Goal: Task Accomplishment & Management: Use online tool/utility

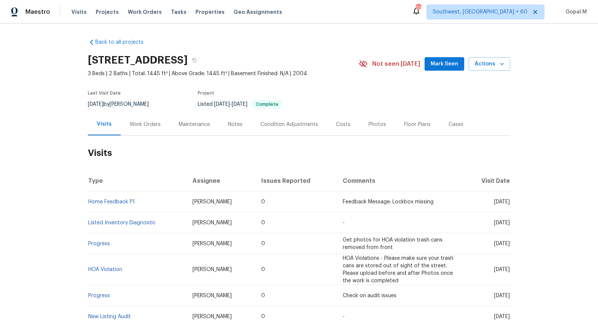
click at [148, 125] on div "Work Orders" at bounding box center [145, 124] width 31 height 7
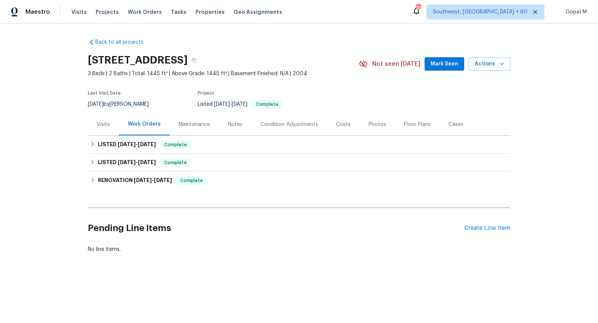
click at [95, 127] on div "Visits" at bounding box center [103, 124] width 31 height 22
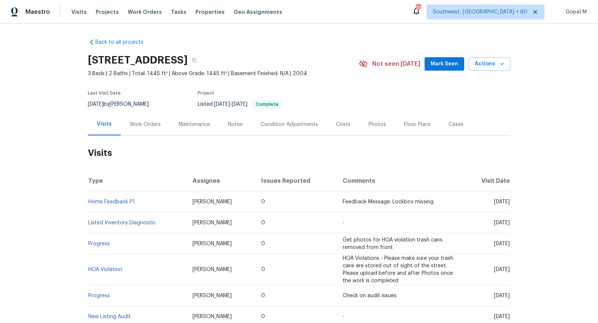
click at [155, 120] on div "Work Orders" at bounding box center [145, 124] width 49 height 22
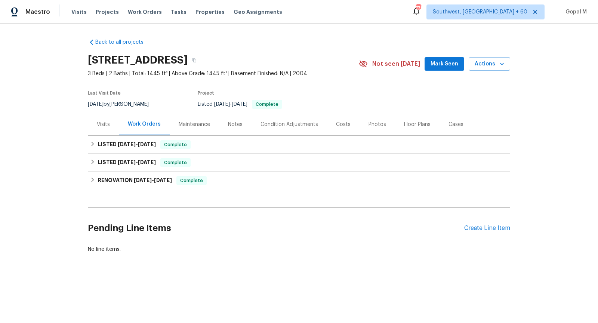
click at [106, 130] on div "Visits" at bounding box center [103, 124] width 31 height 22
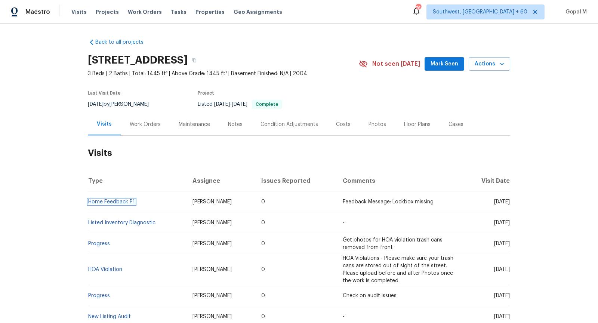
click at [124, 202] on link "Home Feedback P1" at bounding box center [111, 201] width 47 height 5
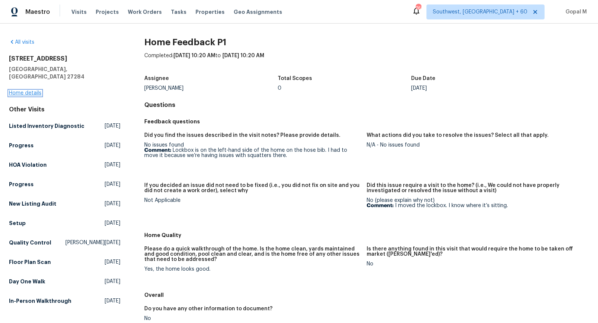
click at [32, 91] on link "Home details" at bounding box center [25, 93] width 33 height 5
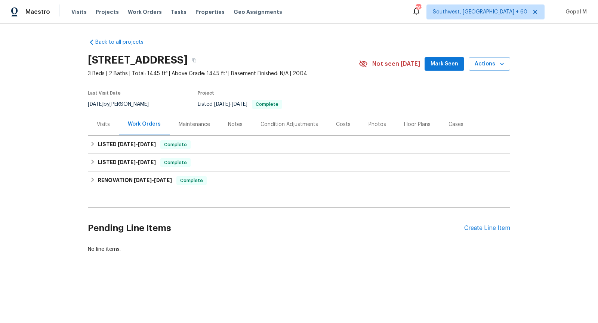
click at [97, 126] on div "Visits" at bounding box center [103, 124] width 13 height 7
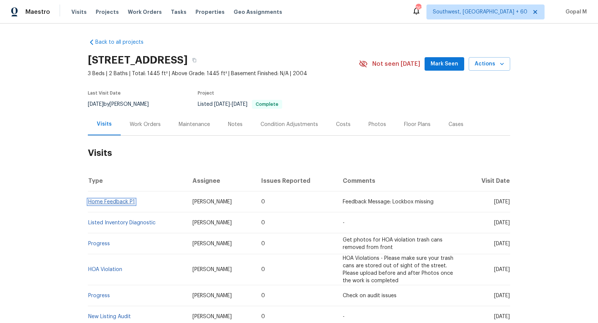
click at [121, 203] on link "Home Feedback P1" at bounding box center [111, 201] width 47 height 5
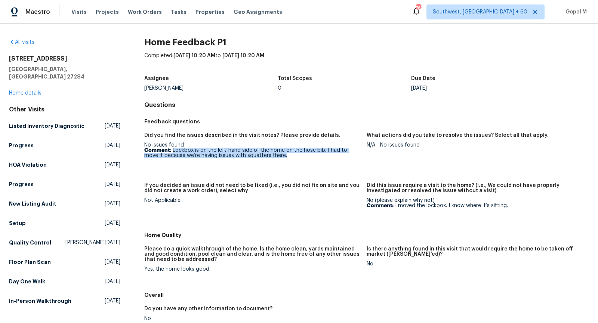
drag, startPoint x: 173, startPoint y: 151, endPoint x: 276, endPoint y: 157, distance: 103.0
click at [276, 157] on p "Comment: Lockbox is on the left-hand side of the home on the hose bib. I had to…" at bounding box center [252, 153] width 217 height 10
copy p "Lockbox is on the left-hand side of the home on the hose bib. I had to move it …"
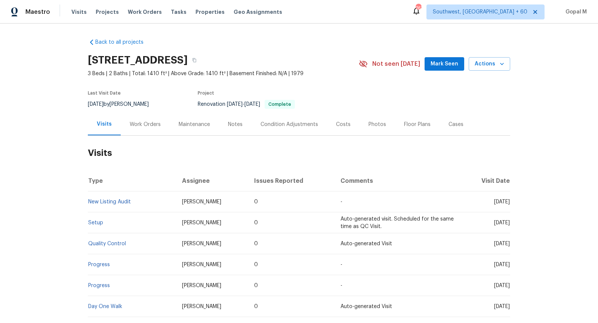
click at [156, 122] on div "Work Orders" at bounding box center [145, 124] width 31 height 7
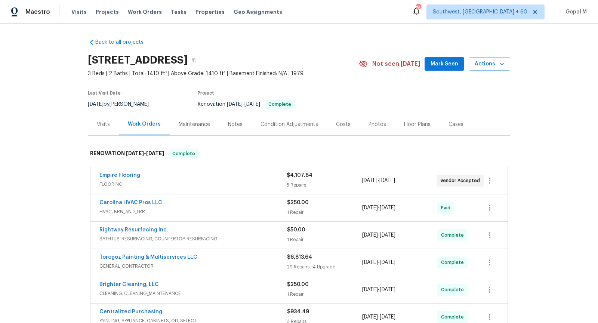
click at [252, 183] on span "FLOORING" at bounding box center [192, 184] width 187 height 7
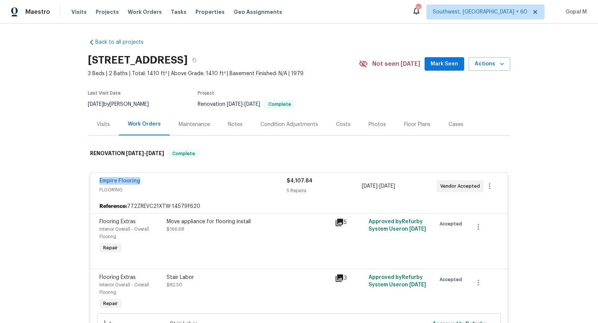
drag, startPoint x: 95, startPoint y: 184, endPoint x: 153, endPoint y: 185, distance: 58.4
click at [153, 185] on div "Empire Flooring FLOORING $4,107.84 5 Repairs 9/15/2025 - 9/23/2025 Vendor Accep…" at bounding box center [299, 186] width 417 height 27
copy link "Empire Flooring"
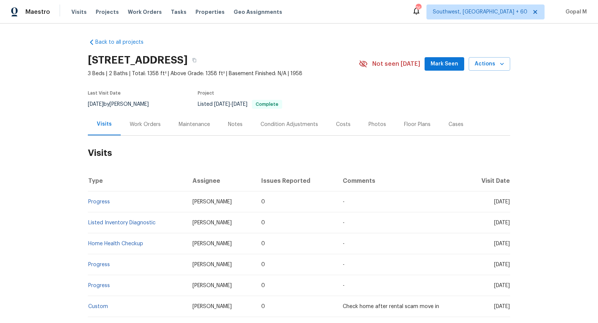
click at [449, 127] on div "Cases" at bounding box center [456, 124] width 15 height 7
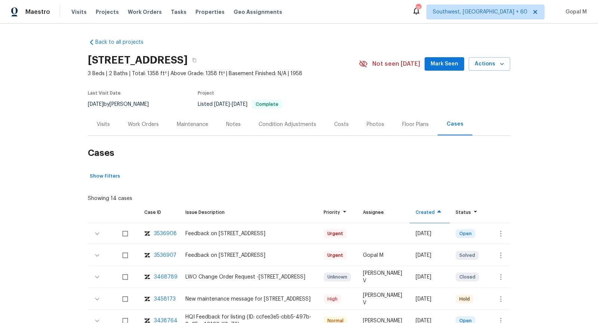
scroll to position [66, 0]
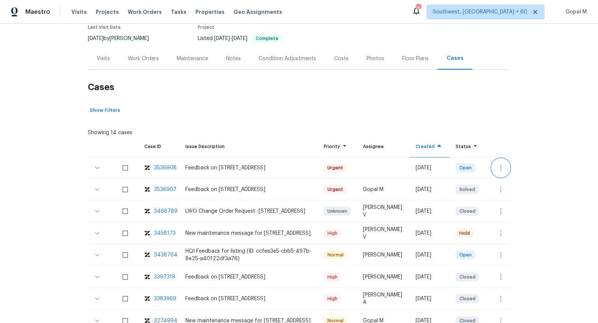
click at [500, 169] on icon "button" at bounding box center [500, 168] width 1 height 6
click at [500, 169] on li "Create a visit" at bounding box center [530, 167] width 77 height 12
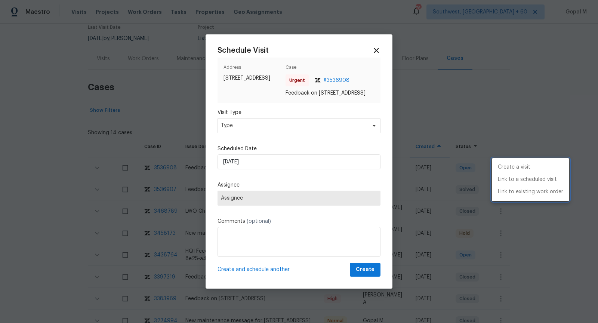
click at [343, 127] on div at bounding box center [299, 161] width 598 height 323
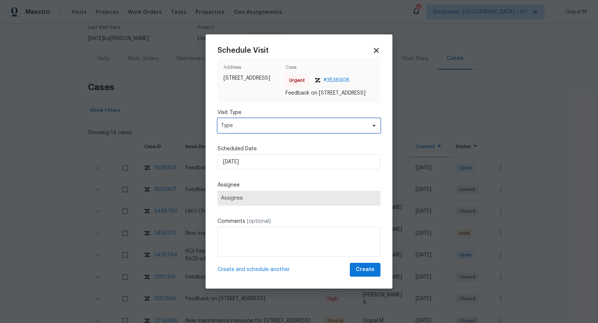
click at [343, 127] on span "Type" at bounding box center [293, 125] width 145 height 7
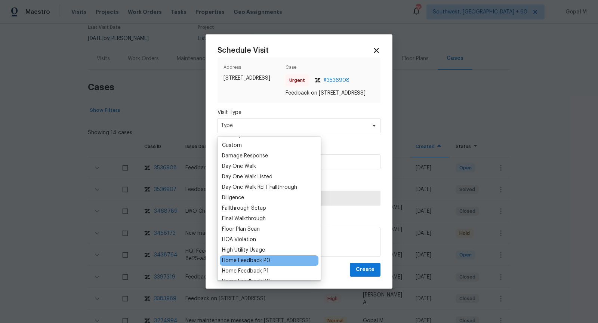
scroll to position [118, 0]
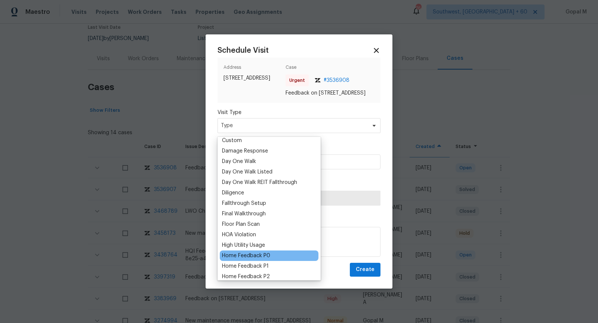
click at [264, 255] on div "Home Feedback P0" at bounding box center [246, 255] width 48 height 7
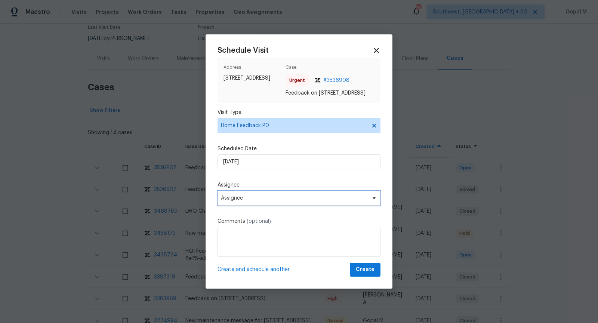
click at [286, 201] on span "Assignee" at bounding box center [294, 198] width 147 height 6
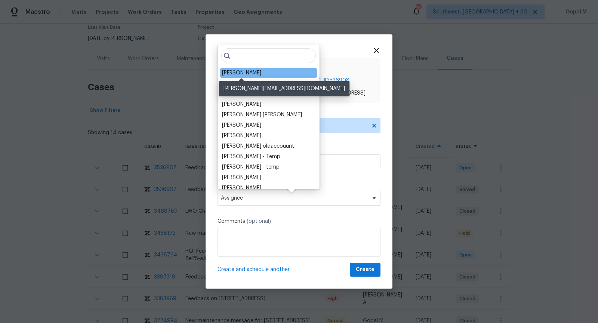
click at [240, 74] on div "[PERSON_NAME]" at bounding box center [241, 72] width 39 height 7
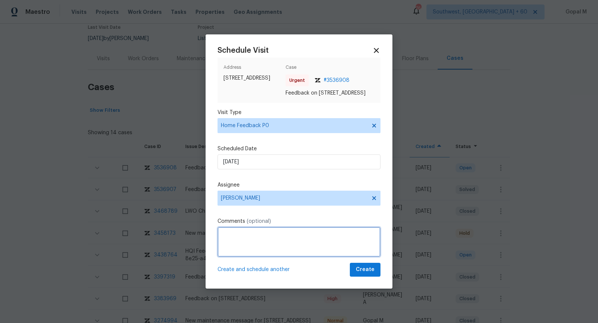
click at [259, 248] on textarea at bounding box center [299, 242] width 163 height 30
paste textarea "There is a strong pet urine odor and foundation/subfloor issues. Also review ya…"
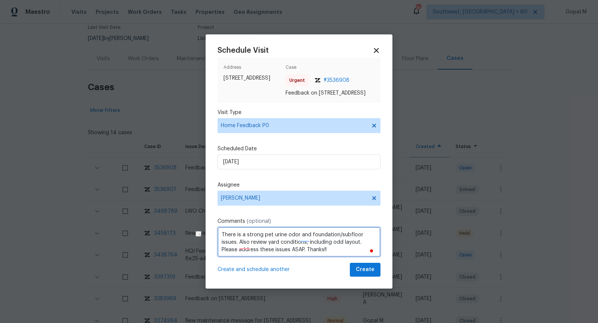
drag, startPoint x: 307, startPoint y: 246, endPoint x: 359, endPoint y: 246, distance: 52.4
click at [359, 246] on textarea "There is a strong pet urine odor and foundation/subfloor issues. Also review ya…" at bounding box center [299, 242] width 163 height 30
type textarea "There is a strong pet urine odor and foundation/subfloor issues. Also, review y…"
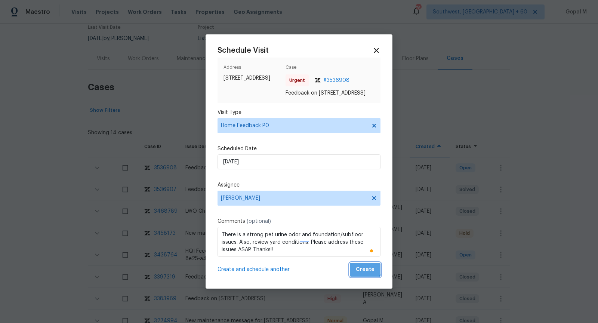
click at [360, 269] on span "Create" at bounding box center [365, 269] width 19 height 9
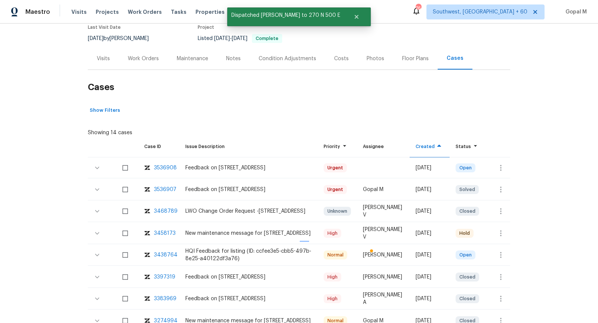
click at [98, 61] on div "Visits" at bounding box center [103, 58] width 13 height 7
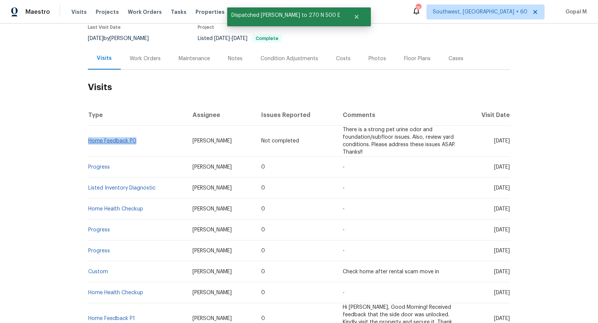
drag, startPoint x: 140, startPoint y: 137, endPoint x: 89, endPoint y: 137, distance: 50.5
click at [89, 137] on td "Home Feedback P0" at bounding box center [137, 141] width 99 height 31
copy link "Home Feedback P0"
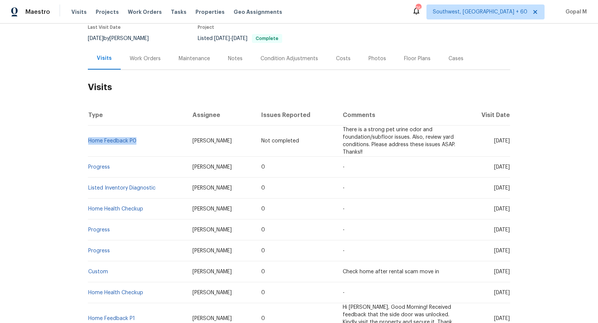
drag, startPoint x: 112, startPoint y: 38, endPoint x: 90, endPoint y: 37, distance: 22.5
click at [90, 37] on div "[DATE] by [PERSON_NAME]" at bounding box center [123, 38] width 70 height 9
copy span "[DATE]"
click at [132, 56] on div "Work Orders" at bounding box center [145, 58] width 31 height 7
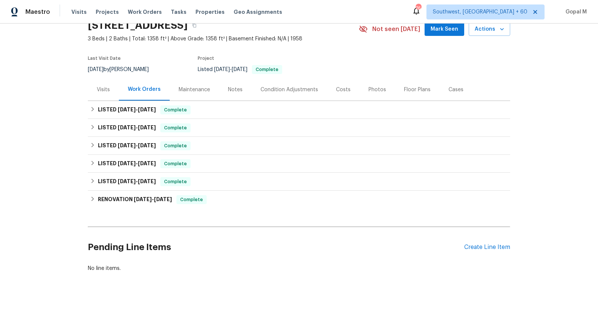
scroll to position [34, 0]
click at [98, 93] on div "Visits" at bounding box center [103, 90] width 13 height 7
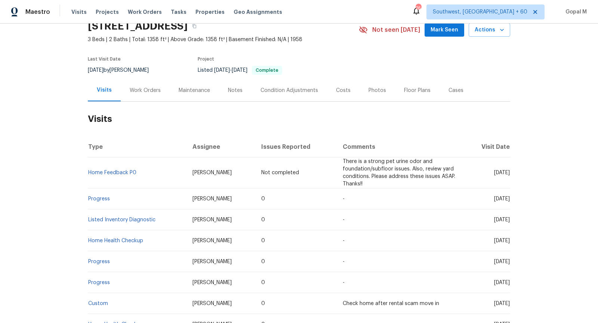
scroll to position [66, 0]
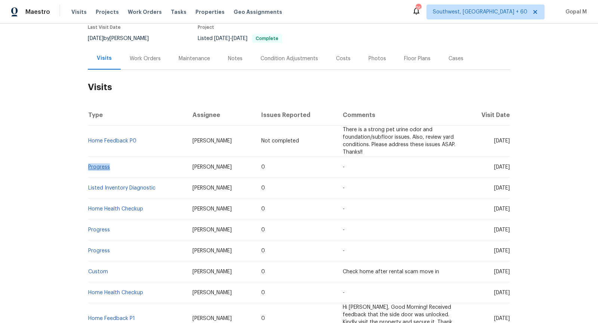
drag, startPoint x: 111, startPoint y: 159, endPoint x: 88, endPoint y: 159, distance: 23.2
click at [88, 159] on td "Progress" at bounding box center [137, 167] width 99 height 21
copy link "Progress"
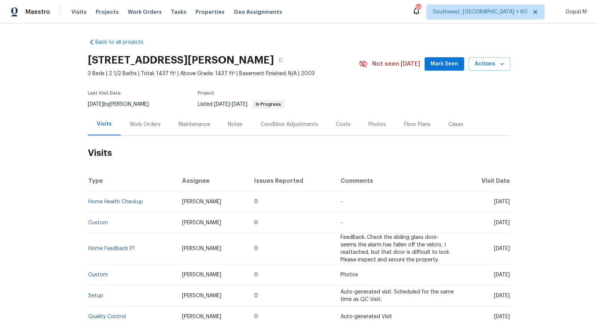
click at [151, 128] on div "Work Orders" at bounding box center [145, 124] width 49 height 22
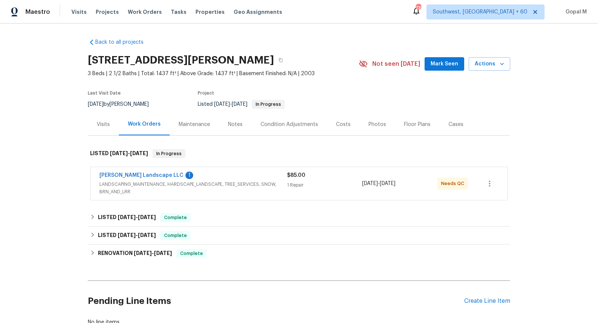
click at [254, 190] on span "LANDSCAPING_MAINTENANCE, HARDSCAPE_LANDSCAPE, TREE_SERVICES, SNOW, BRN_AND_LRR" at bounding box center [193, 188] width 188 height 15
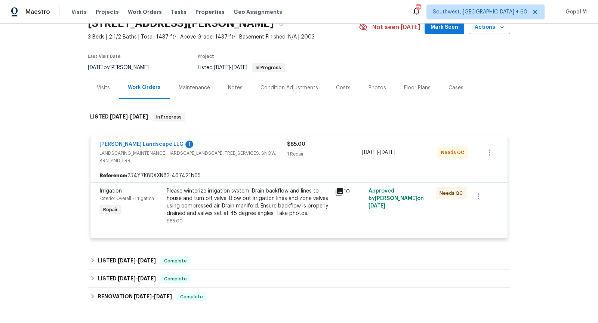
scroll to position [69, 0]
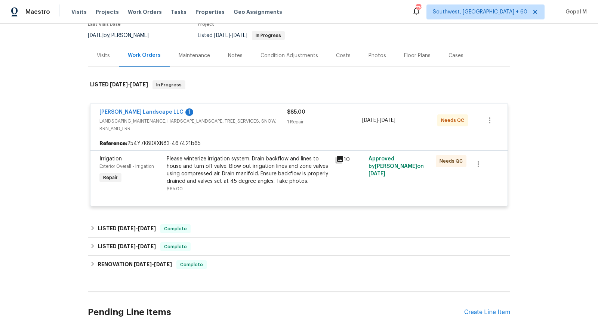
click at [101, 60] on div "Visits" at bounding box center [103, 56] width 31 height 22
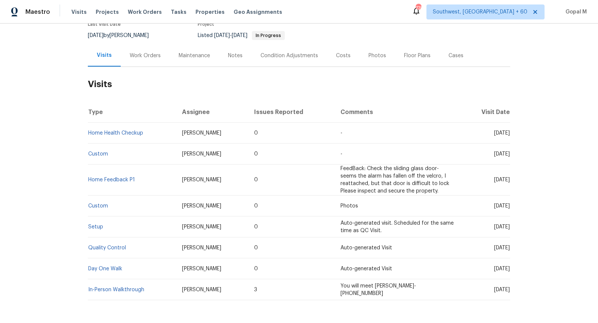
click at [151, 53] on div "Work Orders" at bounding box center [145, 55] width 31 height 7
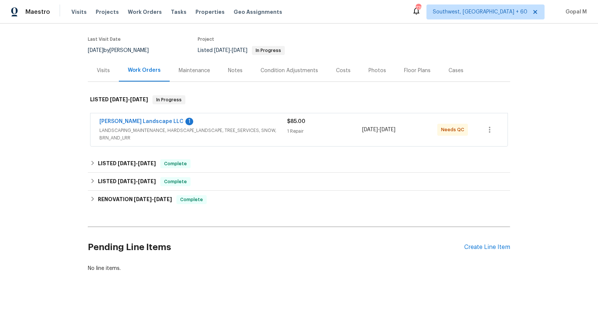
scroll to position [53, 0]
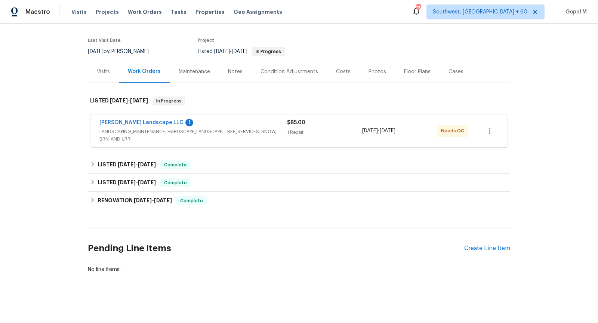
click at [318, 129] on div "1 Repair" at bounding box center [324, 132] width 75 height 7
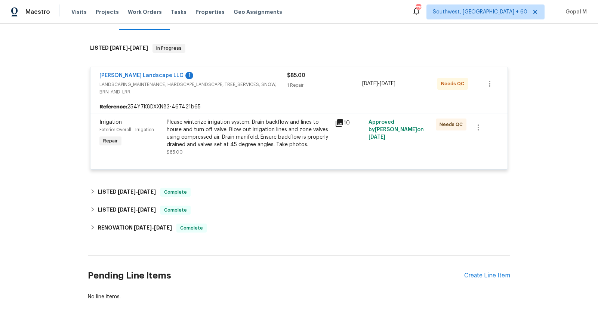
scroll to position [107, 0]
